Goal: Information Seeking & Learning: Check status

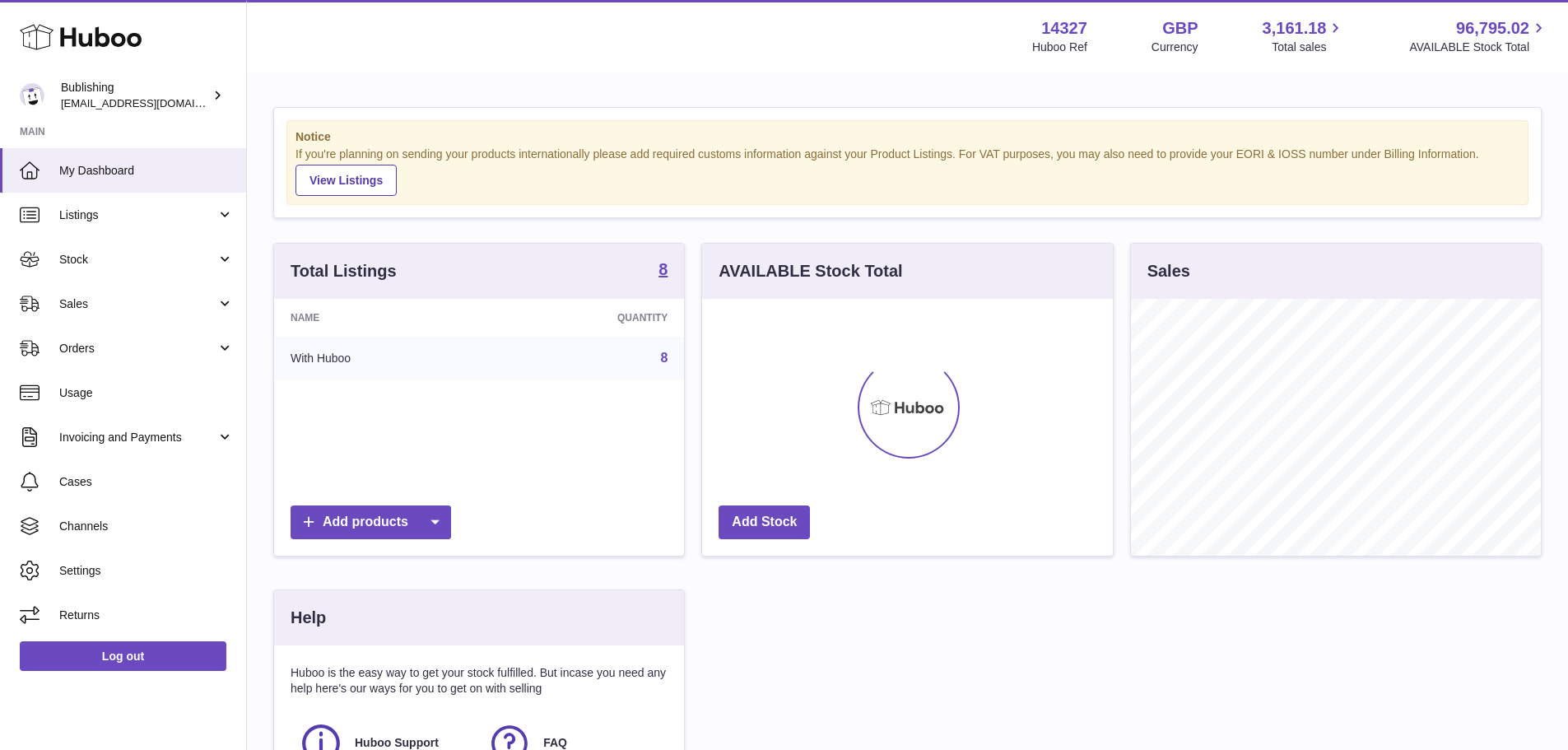
scroll to position [257, 410]
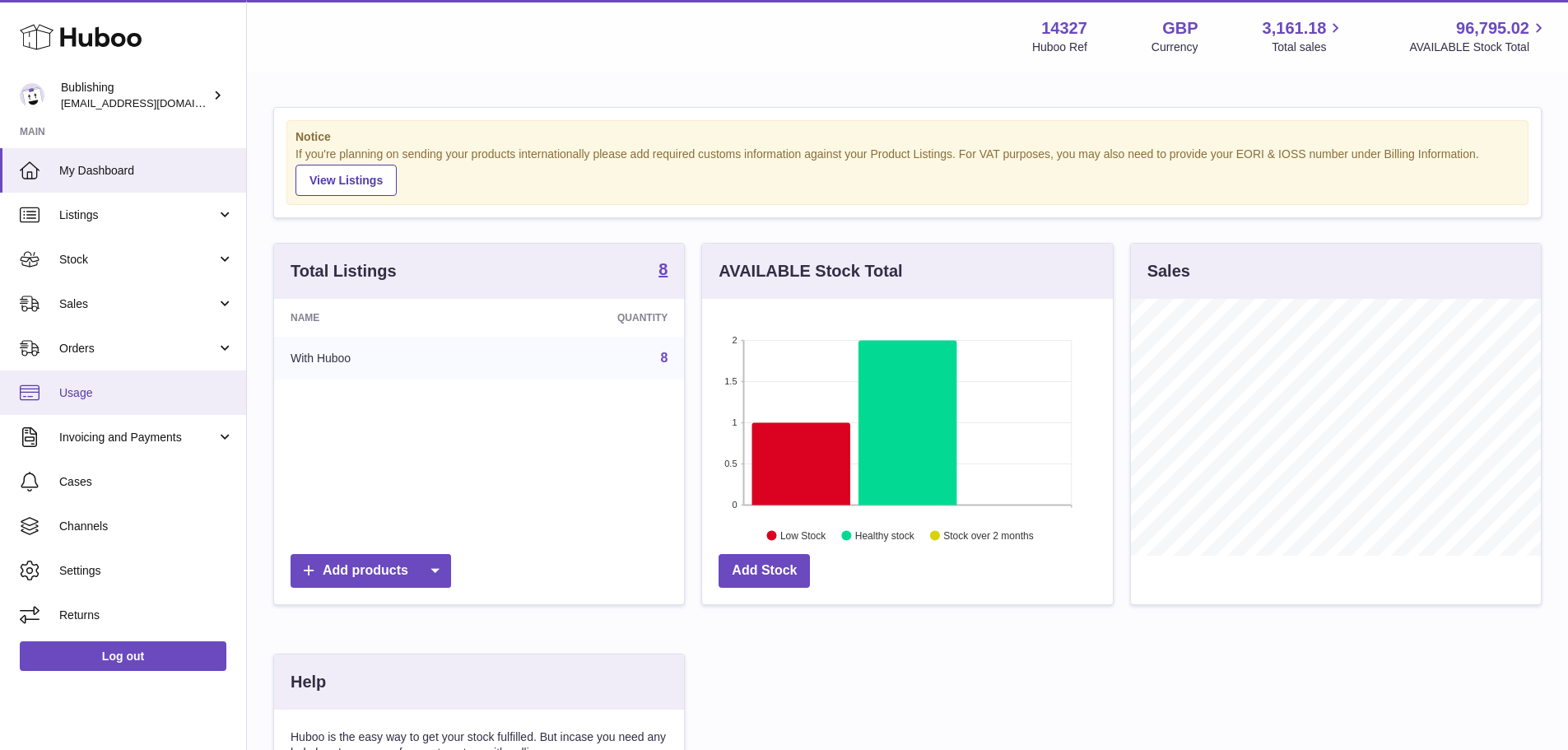
click at [73, 396] on span "Usage" at bounding box center [147, 392] width 175 height 16
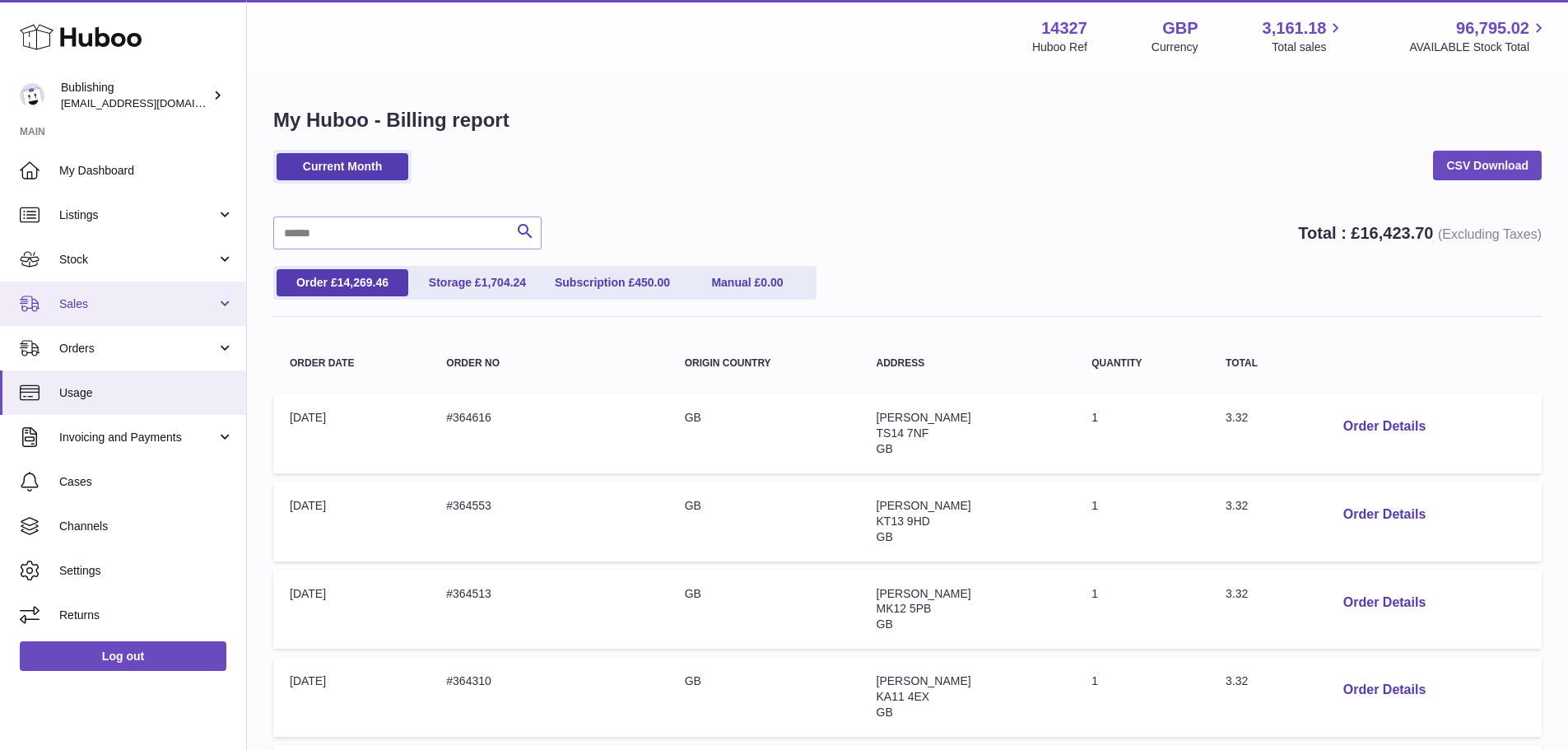
click at [142, 302] on span "Sales" at bounding box center [138, 304] width 157 height 16
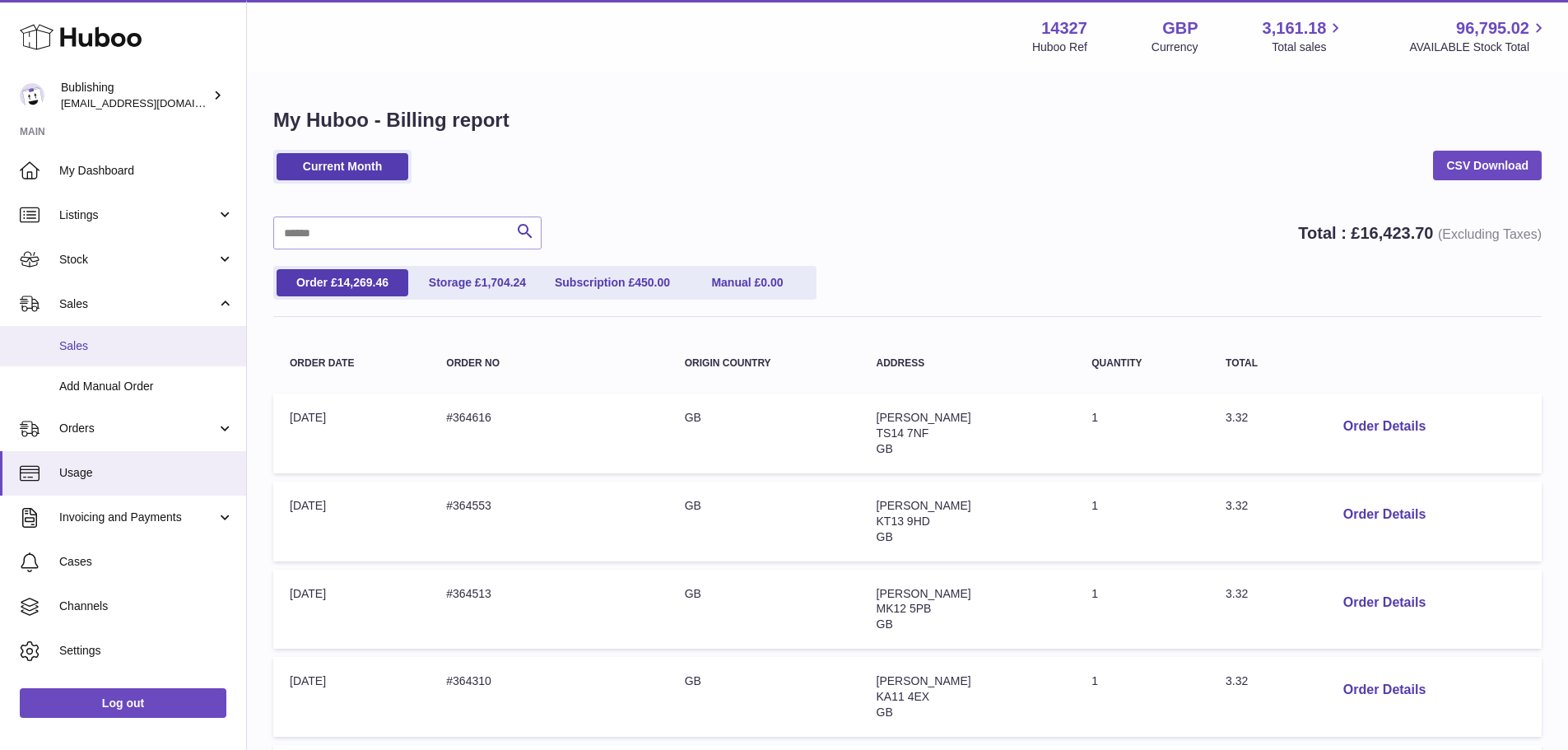
click at [132, 353] on span "Sales" at bounding box center [147, 346] width 175 height 16
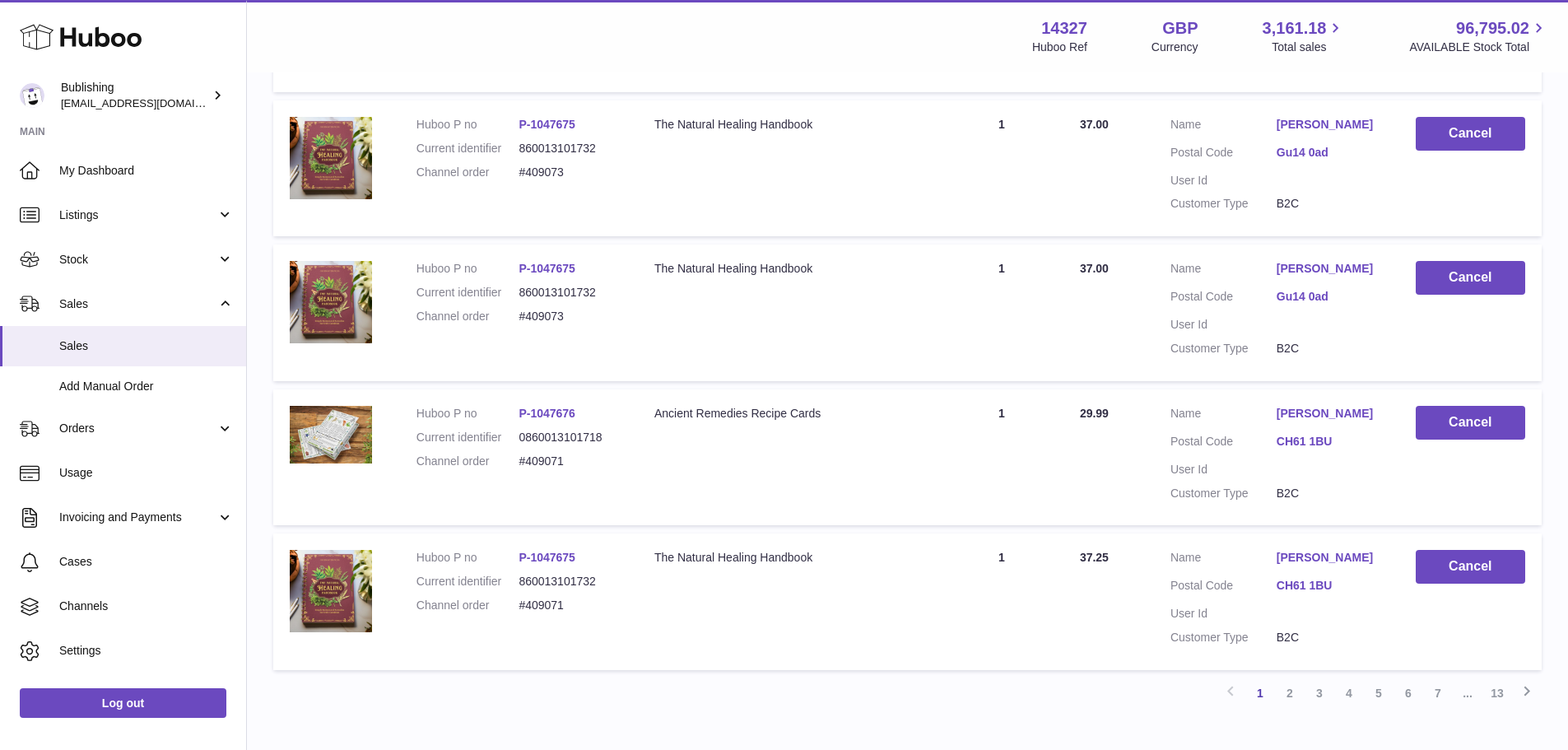
scroll to position [1297, 0]
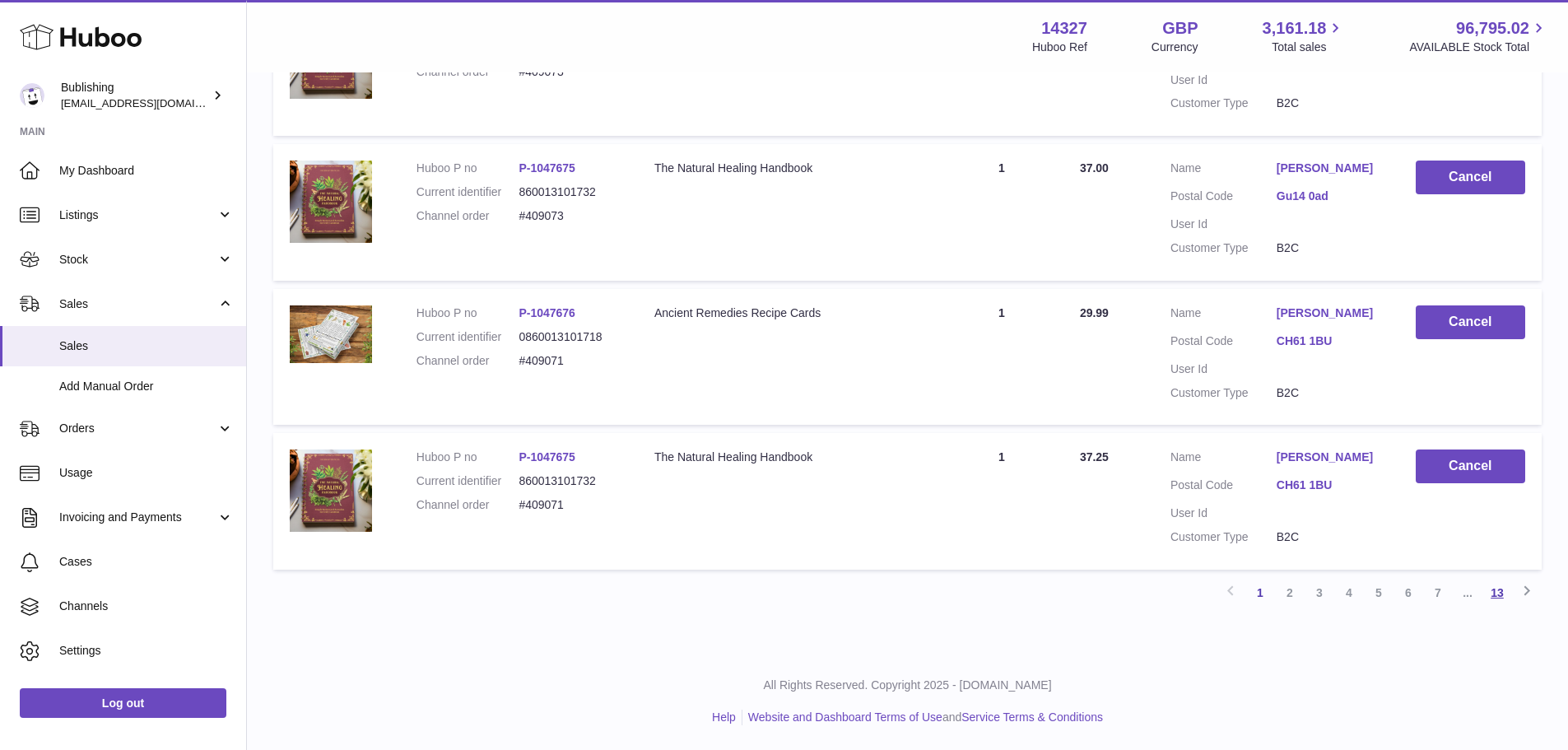
click at [1502, 588] on link "13" at bounding box center [1497, 592] width 29 height 29
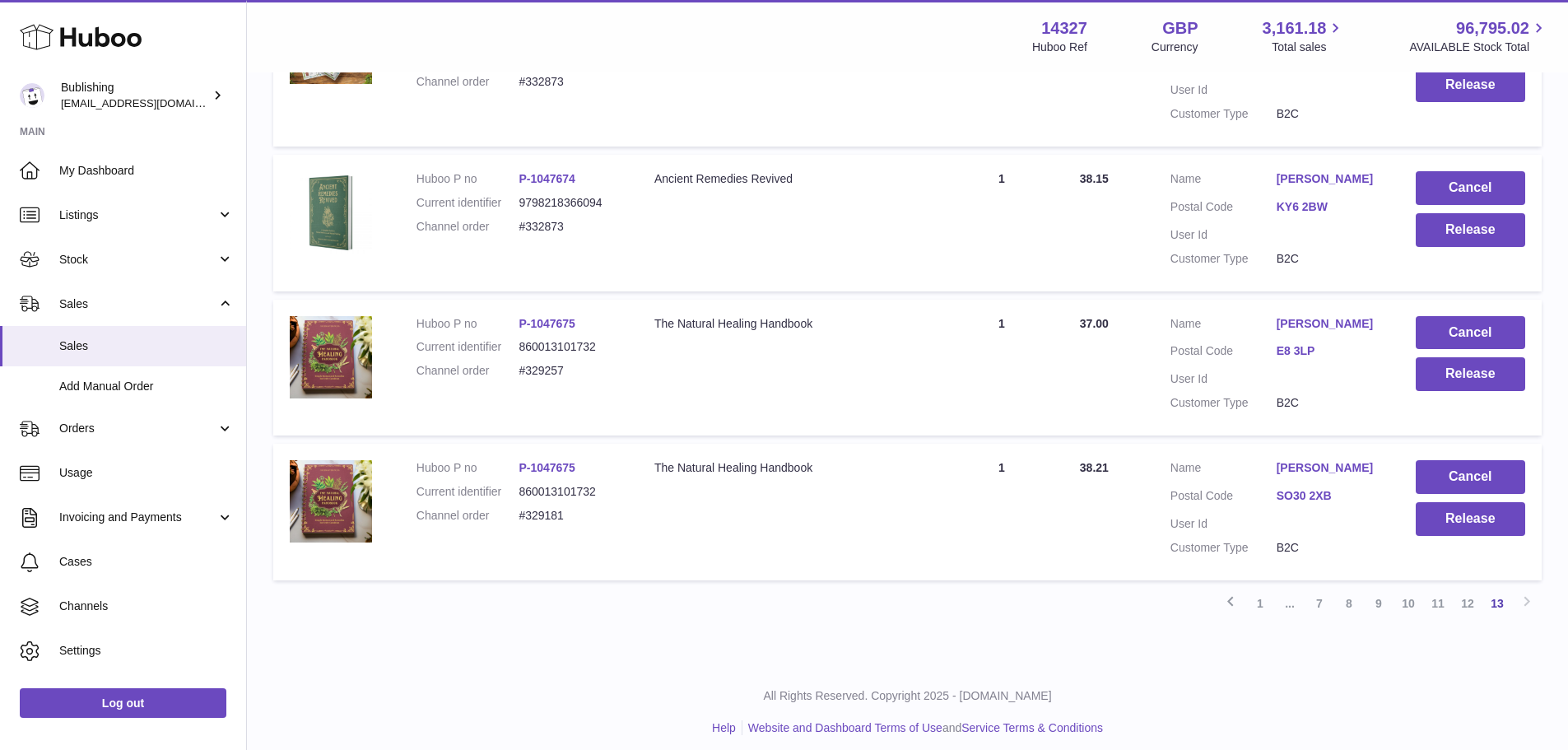
scroll to position [413, 0]
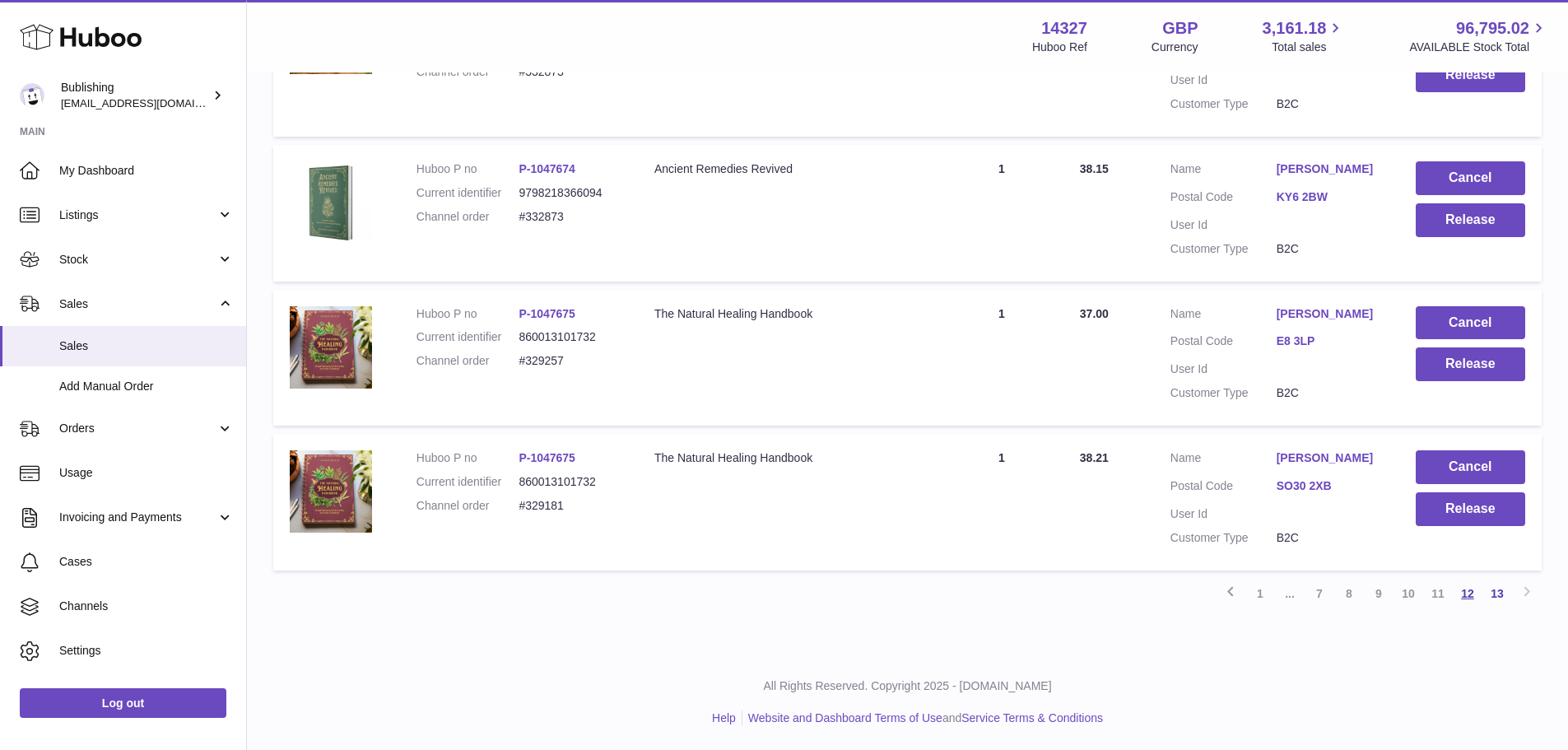
click at [1466, 595] on link "12" at bounding box center [1467, 593] width 29 height 29
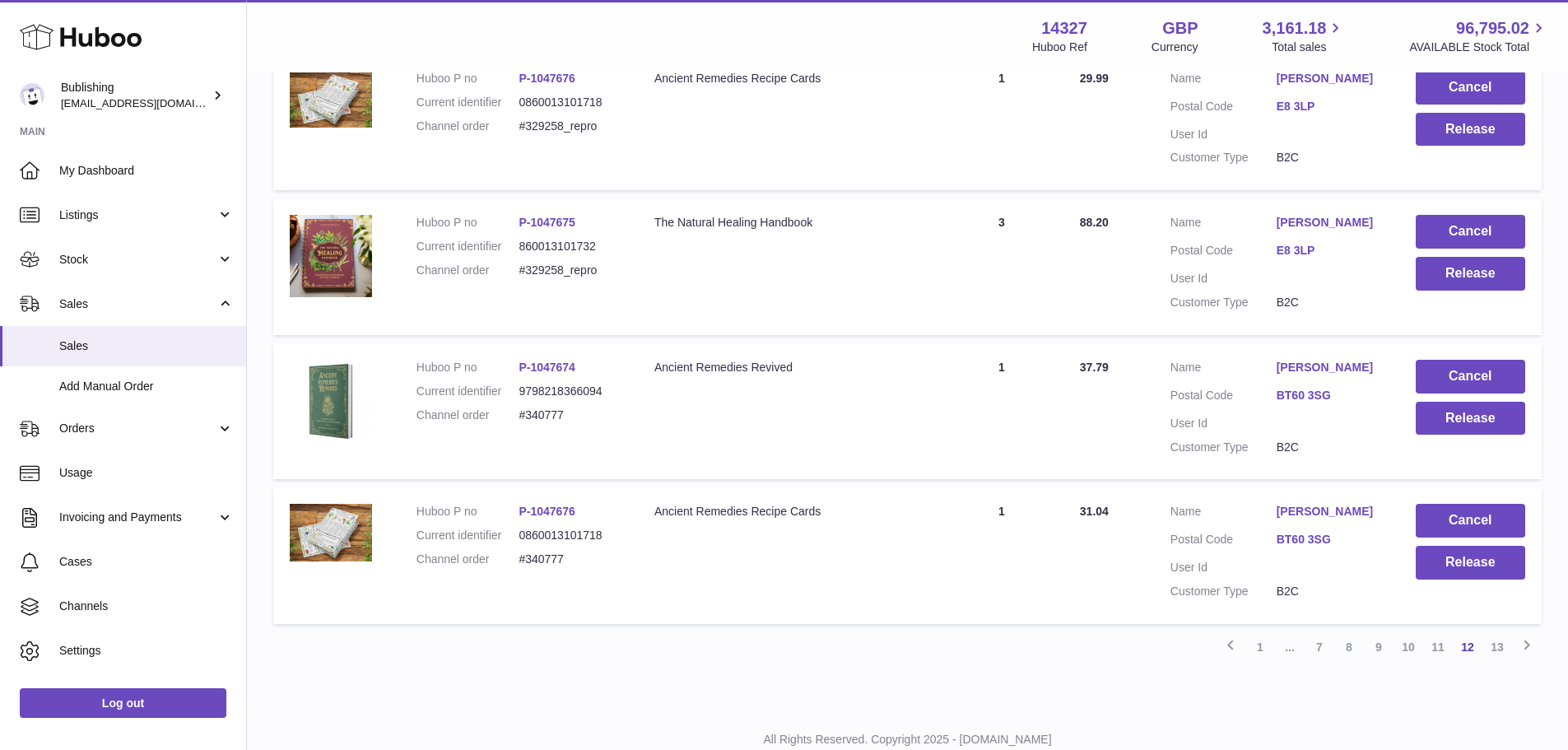
scroll to position [1282, 0]
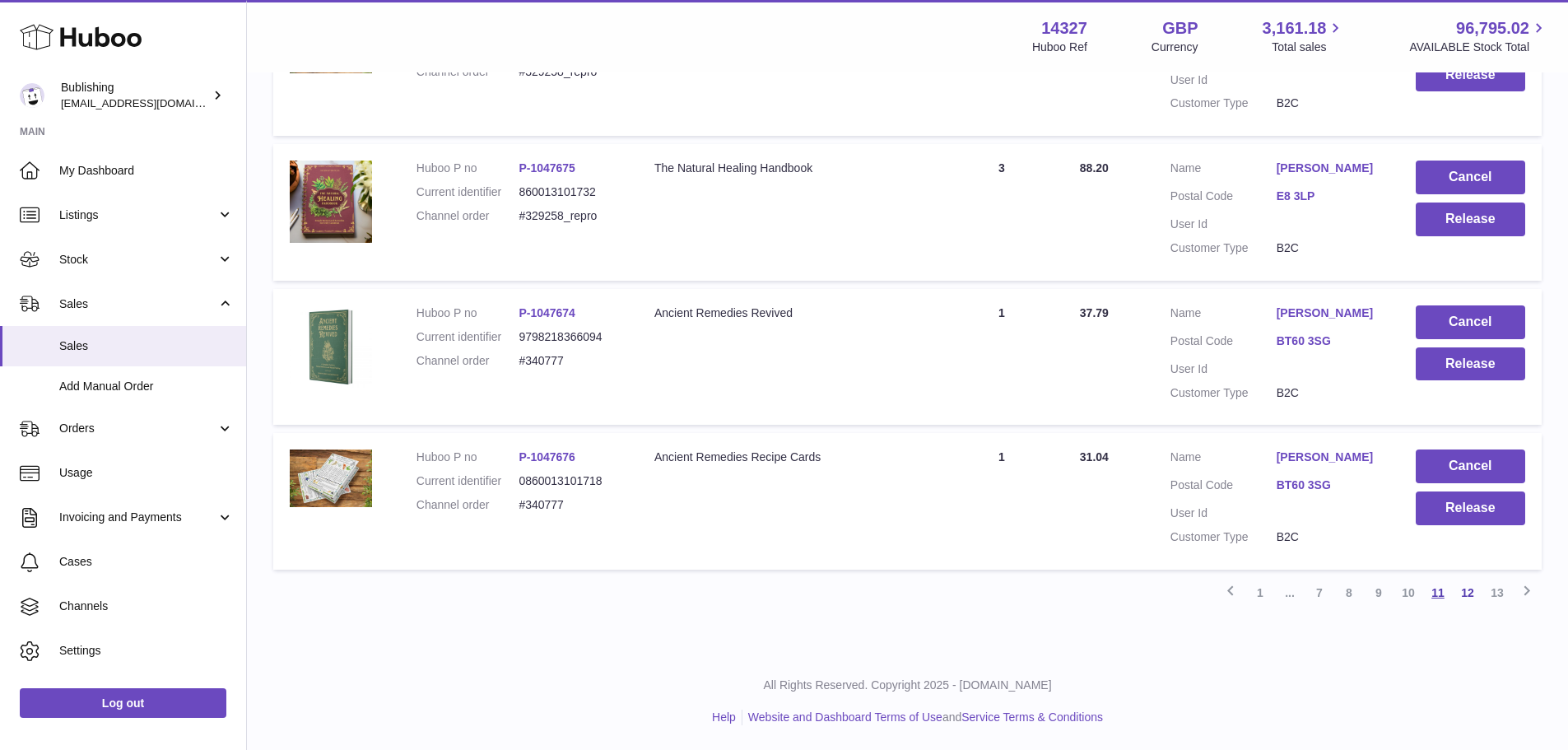
click at [1447, 588] on link "11" at bounding box center [1437, 592] width 29 height 29
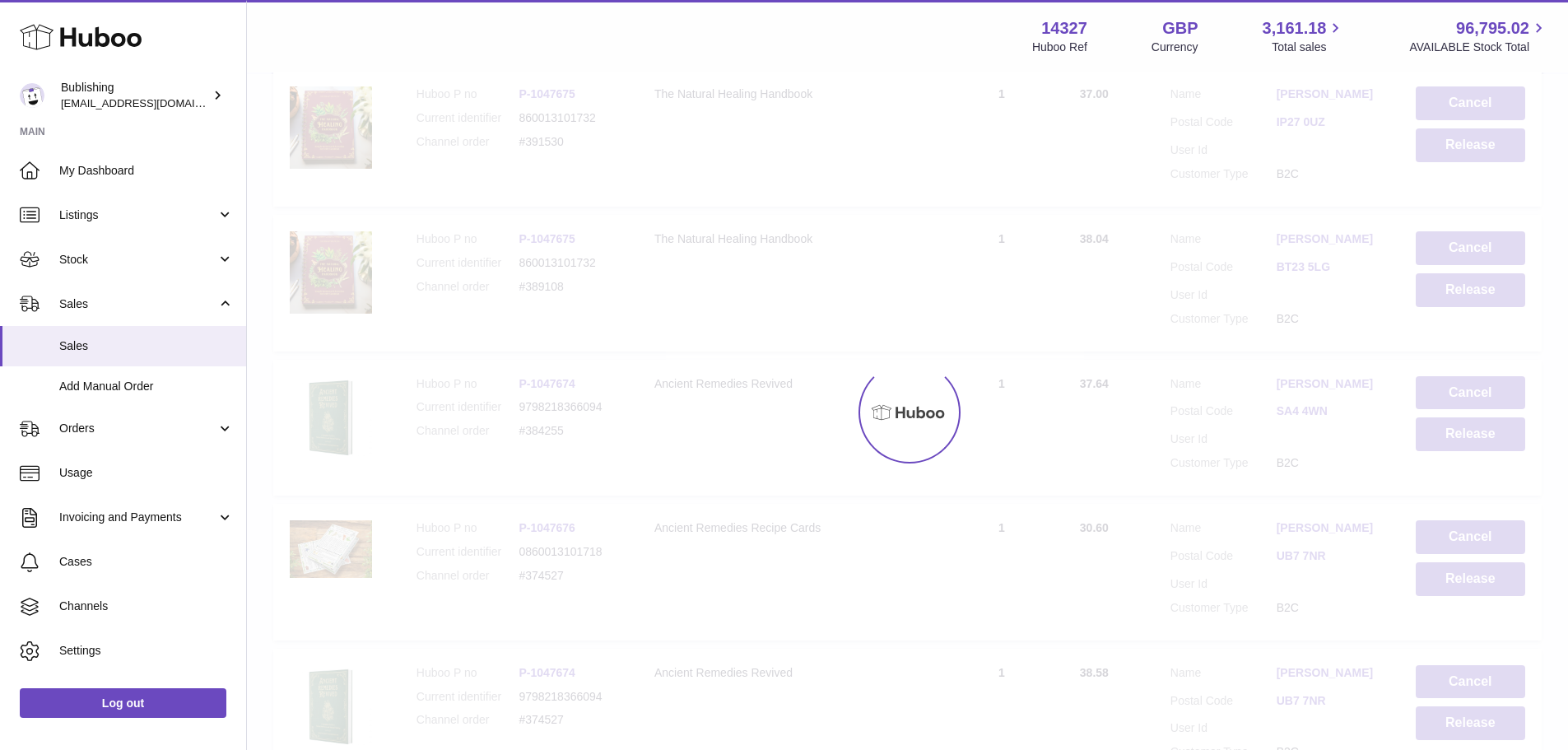
scroll to position [74, 0]
